Goal: Find specific page/section: Find specific page/section

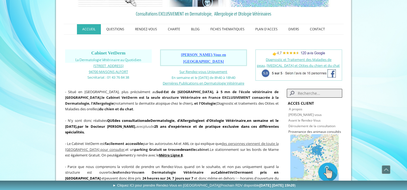
scroll to position [54, 0]
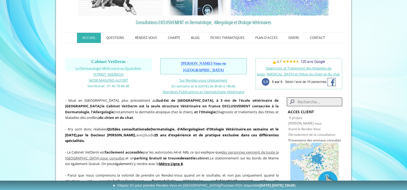
click at [326, 169] on img at bounding box center [314, 167] width 48 height 49
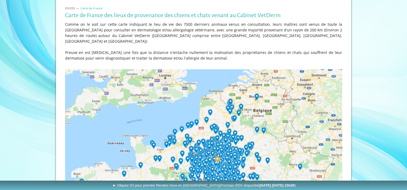
scroll to position [108, 0]
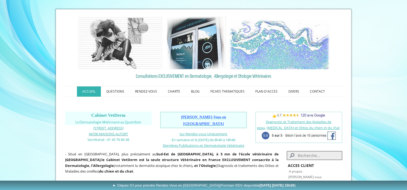
click at [105, 132] on span "94700 MAISONS ALFORT" at bounding box center [108, 134] width 39 height 5
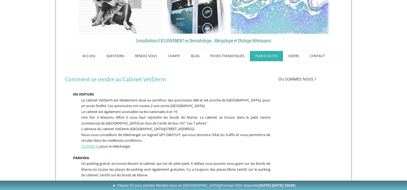
scroll to position [27, 0]
